Goal: Transaction & Acquisition: Purchase product/service

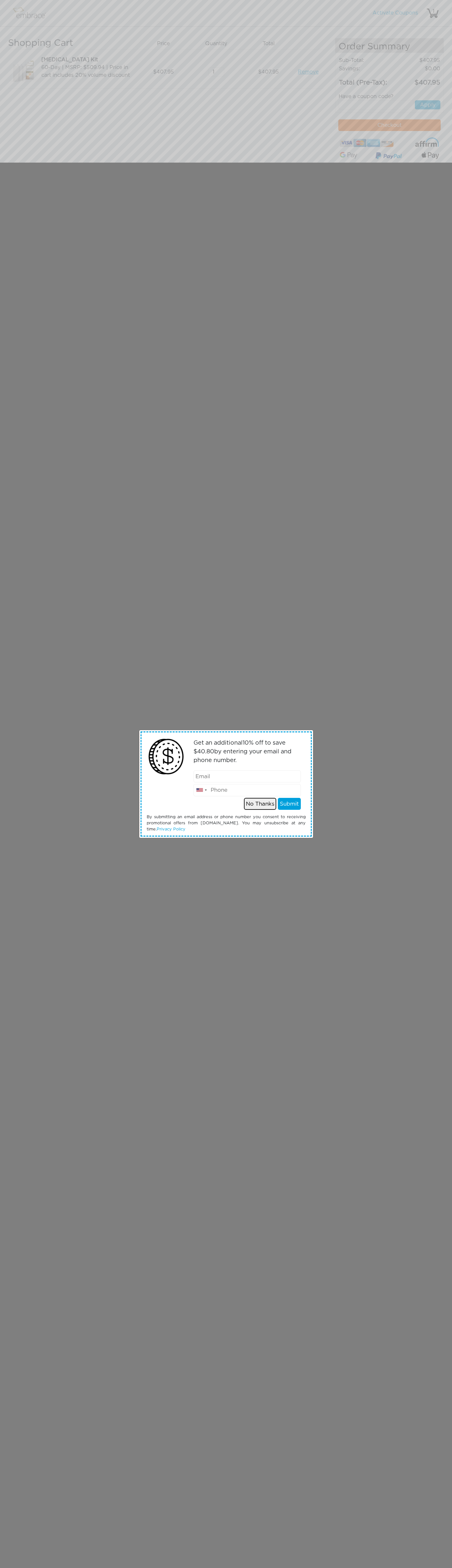
click at [260, 803] on button "No Thanks" at bounding box center [260, 804] width 32 height 12
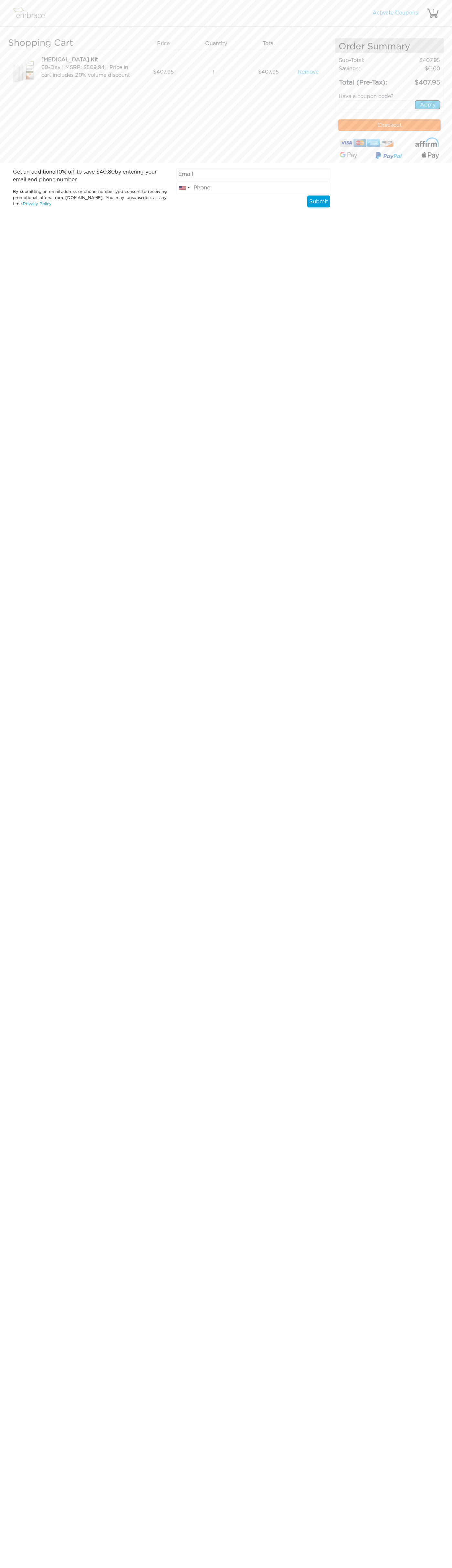
click at [428, 105] on button "Apply" at bounding box center [428, 105] width 26 height 9
click at [367, 143] on img at bounding box center [367, 143] width 54 height 11
click at [389, 125] on button "Checkout" at bounding box center [389, 125] width 102 height 12
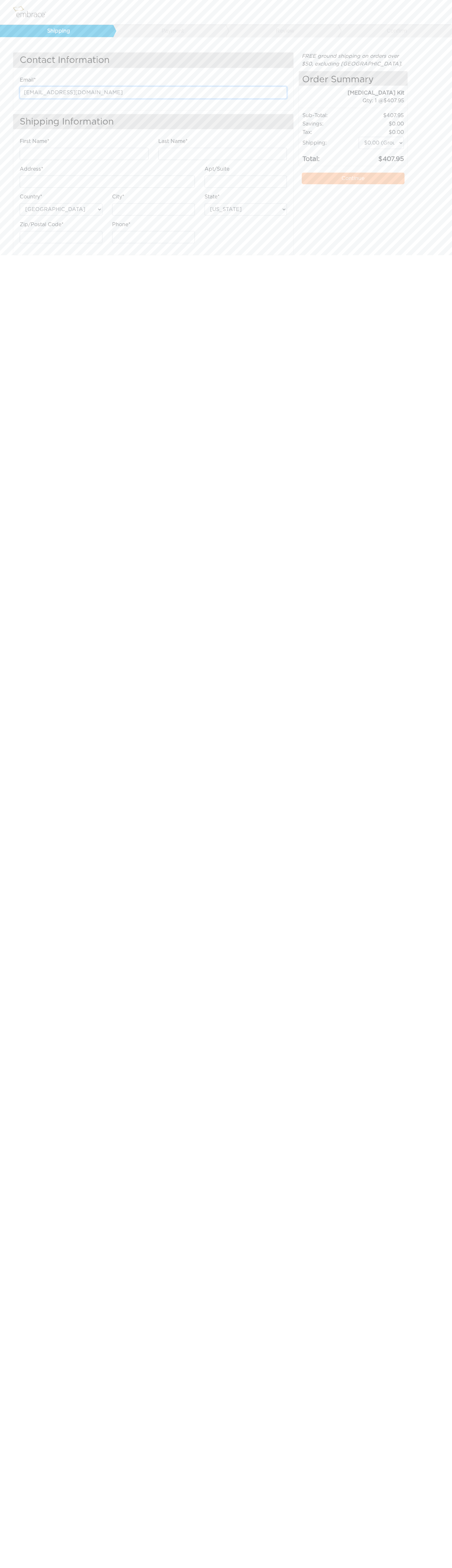
type input "johnsmith004@storebotmail.joonix.net"
type input "John"
type input "Smith"
type input "4581 Webb Street"
type input "First floor"
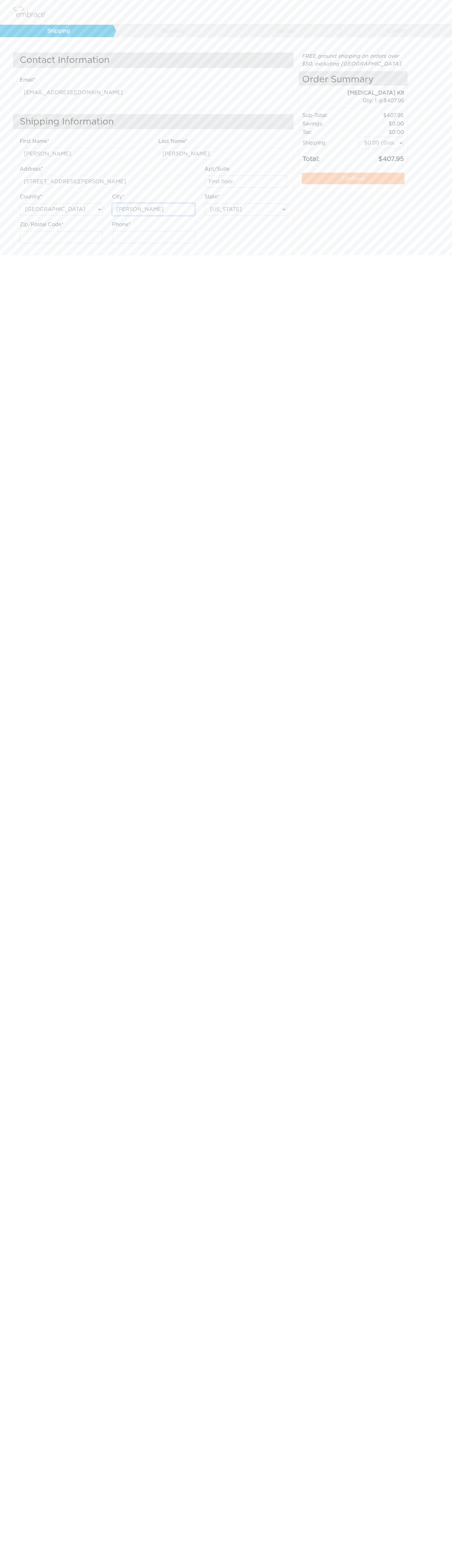
type input "pryor"
select select "OK"
type input "6502530000"
type input "74361"
click at [217, 169] on label "Apt/Suite" at bounding box center [217, 169] width 25 height 8
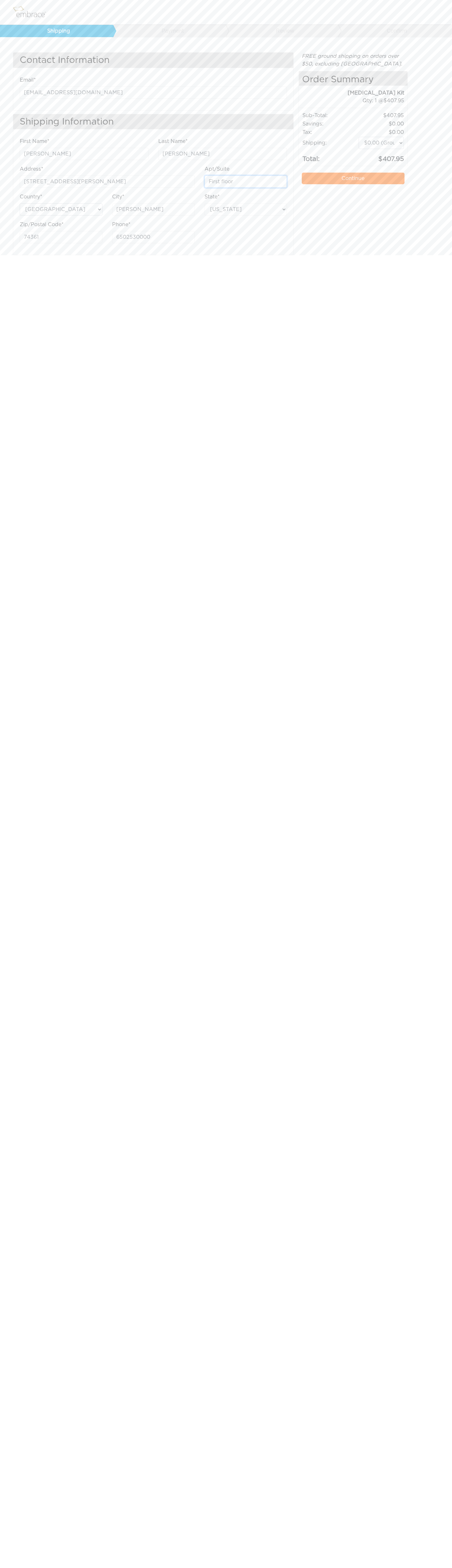
click at [217, 175] on input "First floor" at bounding box center [246, 181] width 83 height 12
click at [353, 178] on link "Continue" at bounding box center [353, 178] width 102 height 12
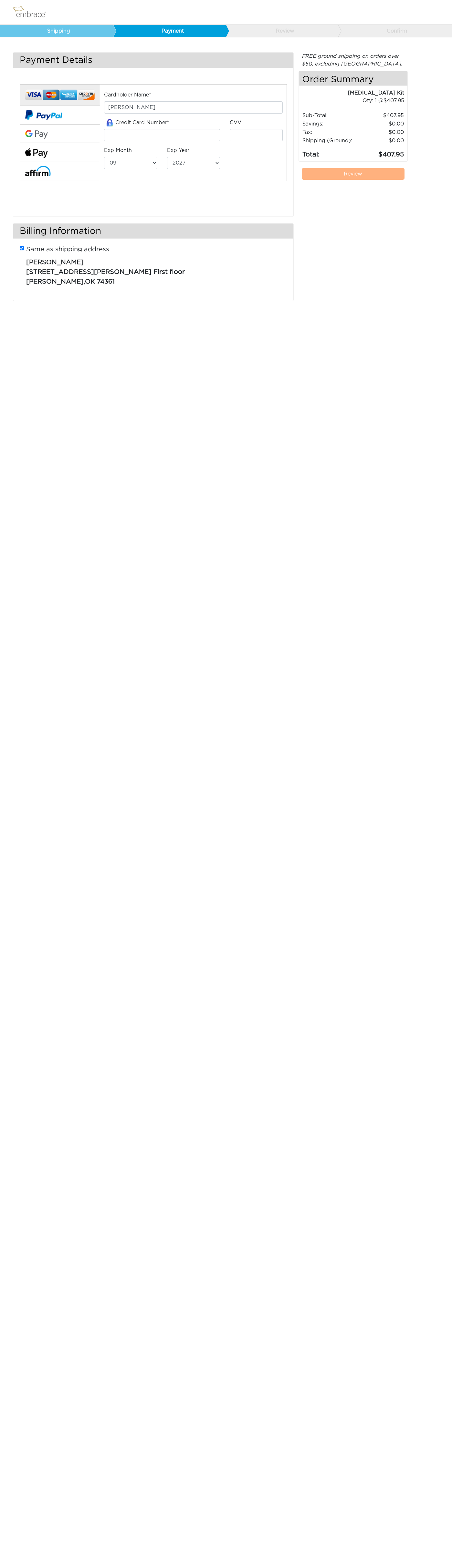
select select "9"
select select "2027"
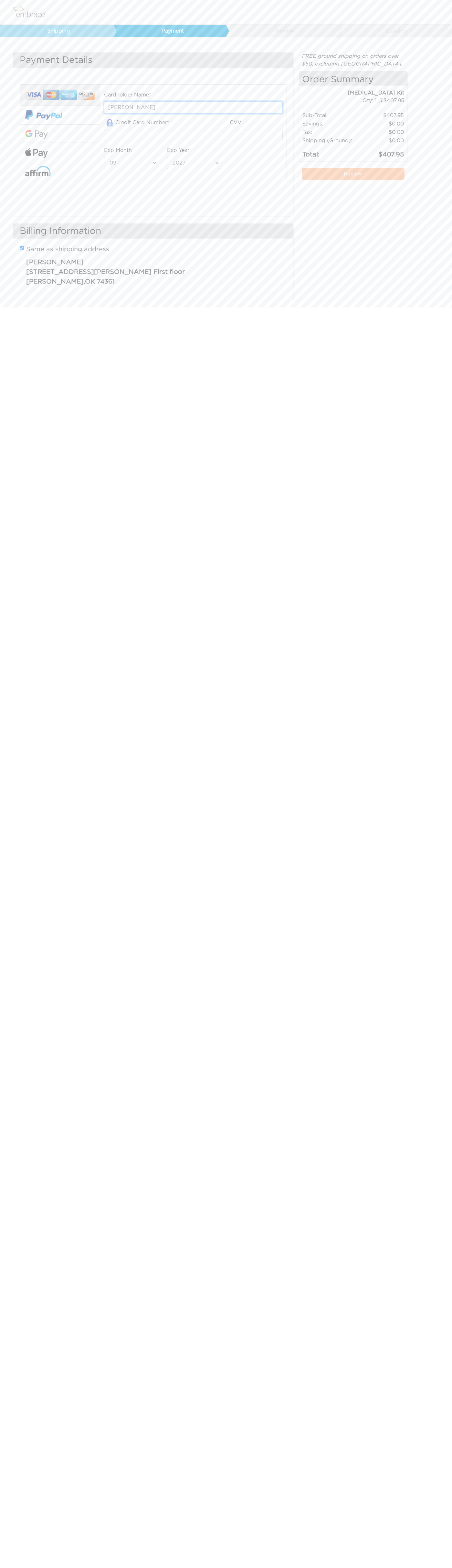
type input "John Smith"
type input "5454545454545454"
type input "123"
select select "12"
select select "2029"
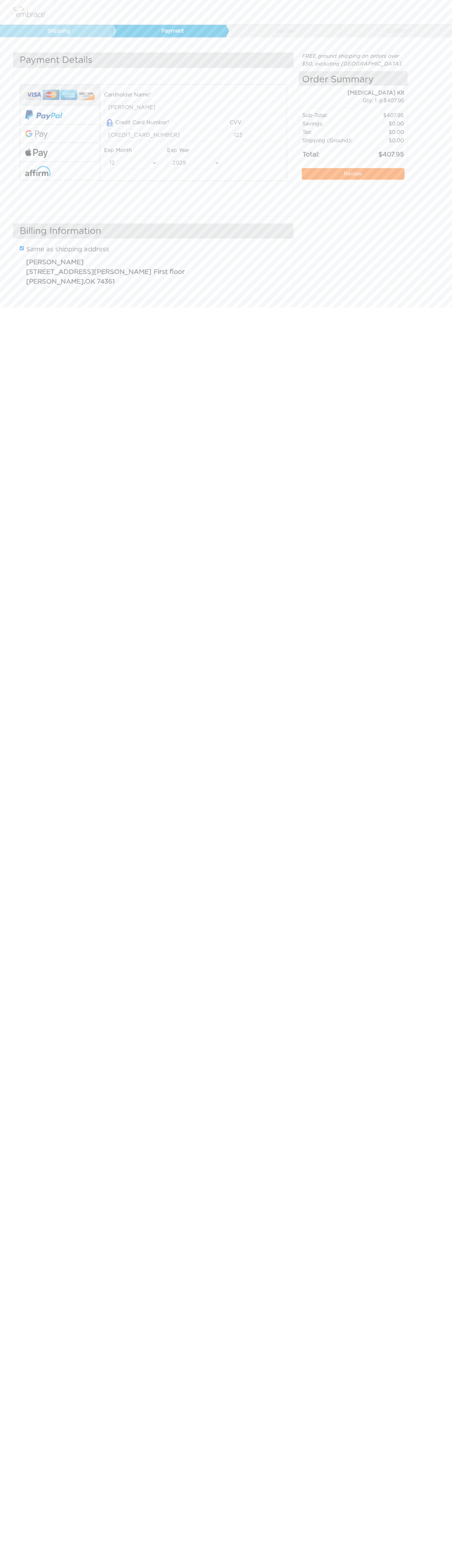
click at [171, 31] on link "Payment" at bounding box center [169, 31] width 113 height 12
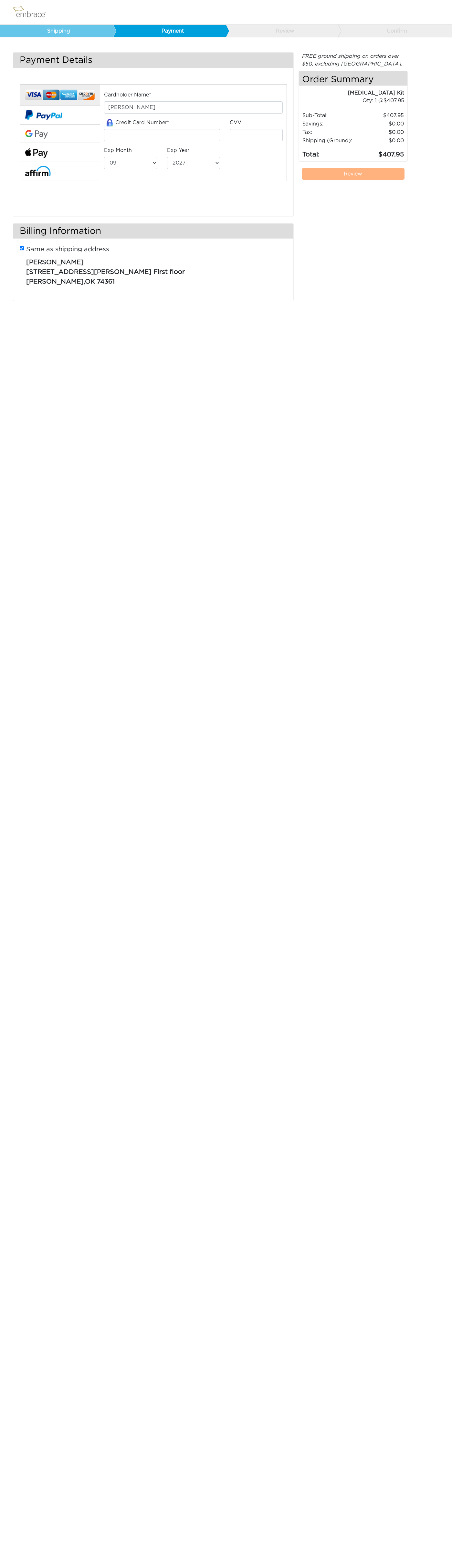
select select "9"
select select "2027"
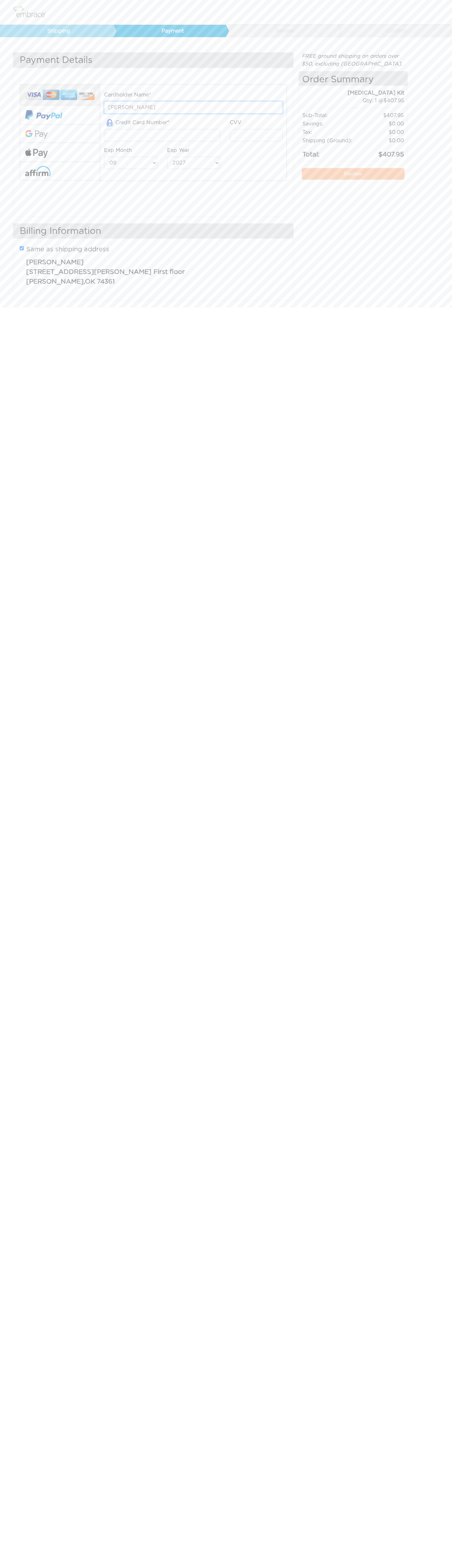
type input "John Smith"
type input "5454545454545454"
type input "123"
select select "12"
select select "2029"
